Goal: Task Accomplishment & Management: Use online tool/utility

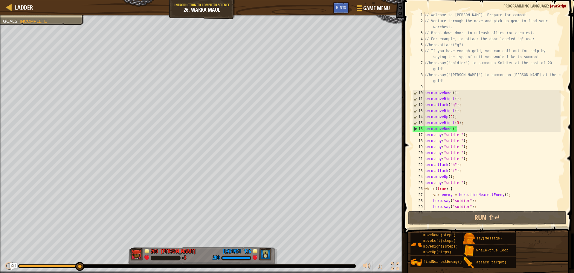
click at [3, 10] on div "Ladder Introduction to Computer Science 26. Wakka Maul Game Menu Done Hints" at bounding box center [202, 7] width 404 height 15
click at [10, 6] on div at bounding box center [8, 6] width 7 height 7
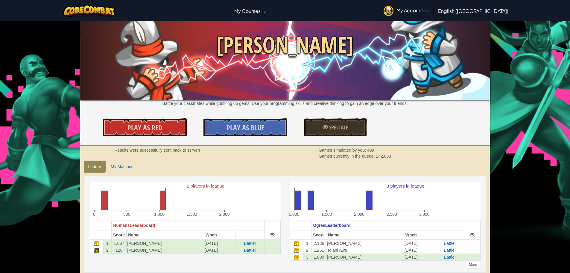
scroll to position [30, 0]
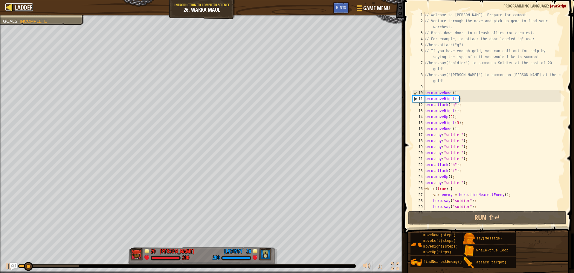
click at [21, 6] on span "Ladder" at bounding box center [24, 7] width 18 height 8
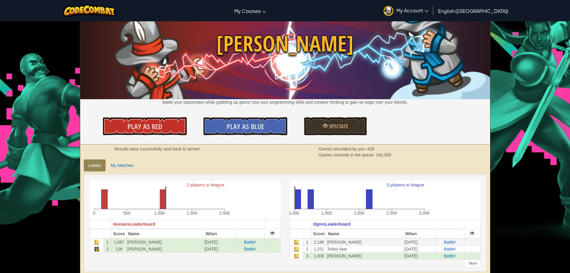
scroll to position [30, 0]
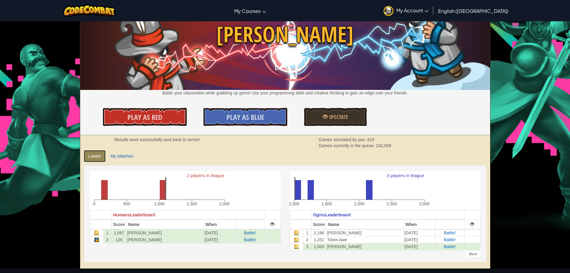
click at [95, 156] on link "Ladder" at bounding box center [95, 156] width 22 height 12
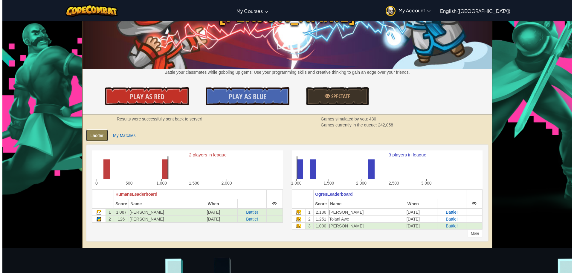
scroll to position [0, 0]
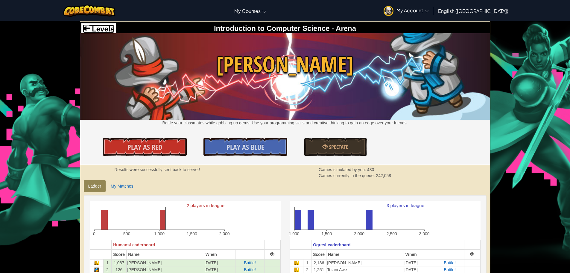
click at [98, 30] on span "Levels" at bounding box center [102, 29] width 24 height 8
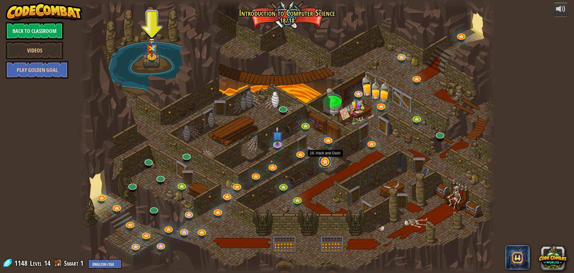
click at [325, 162] on link at bounding box center [325, 161] width 12 height 12
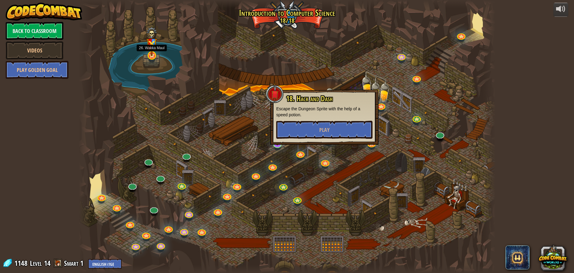
click at [153, 56] on div at bounding box center [152, 55] width 8 height 8
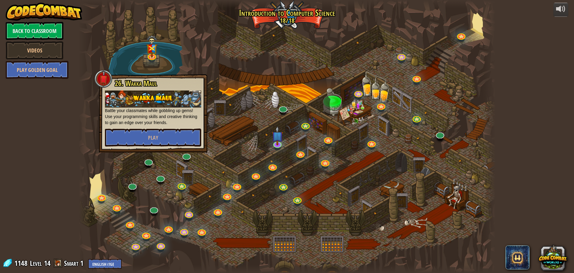
click at [291, 71] on div at bounding box center [287, 136] width 417 height 273
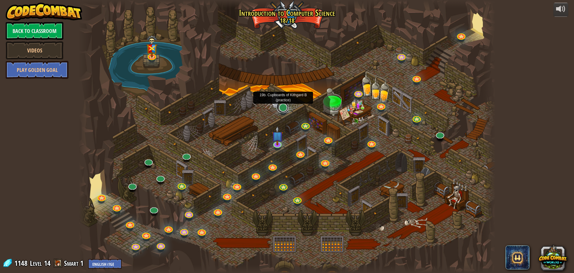
click at [284, 111] on link at bounding box center [283, 107] width 12 height 12
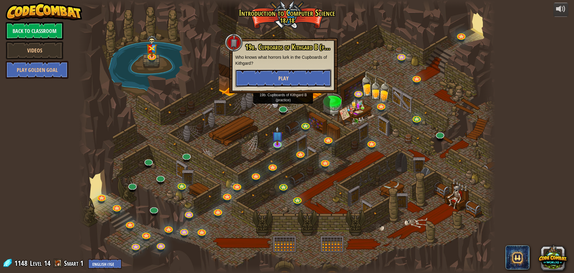
click at [295, 81] on button "Play" at bounding box center [283, 78] width 96 height 18
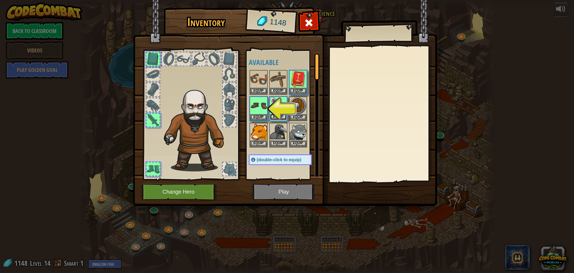
click at [276, 115] on button "Equip" at bounding box center [278, 117] width 17 height 6
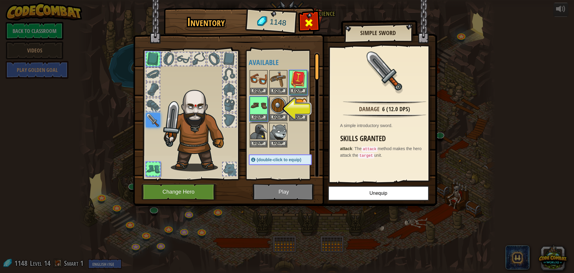
click at [312, 27] on span at bounding box center [309, 23] width 10 height 10
